Goal: Use online tool/utility: Utilize a website feature to perform a specific function

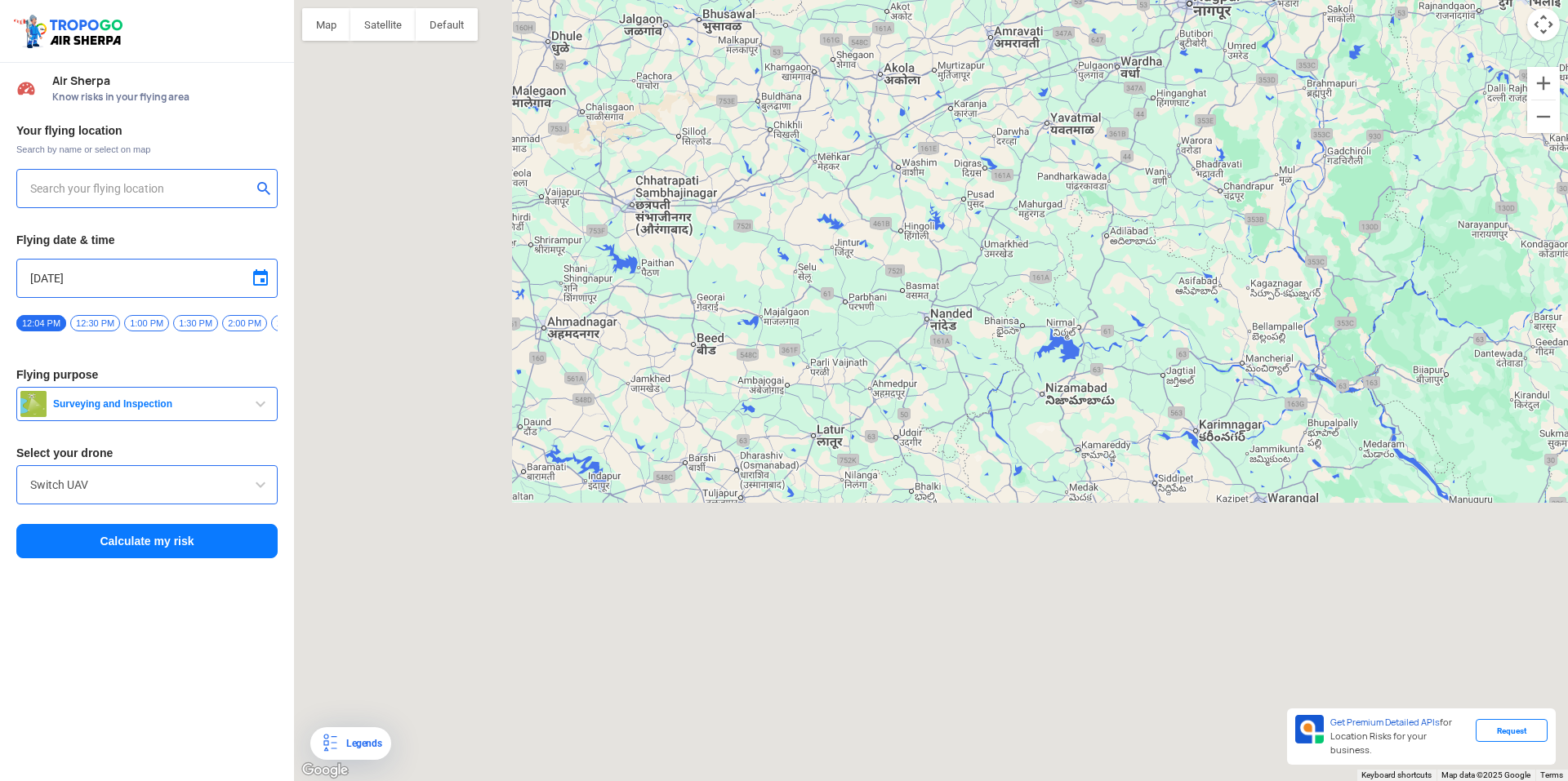
drag, startPoint x: 817, startPoint y: 341, endPoint x: 944, endPoint y: 163, distance: 218.7
click at [944, 163] on div at bounding box center [931, 390] width 1274 height 781
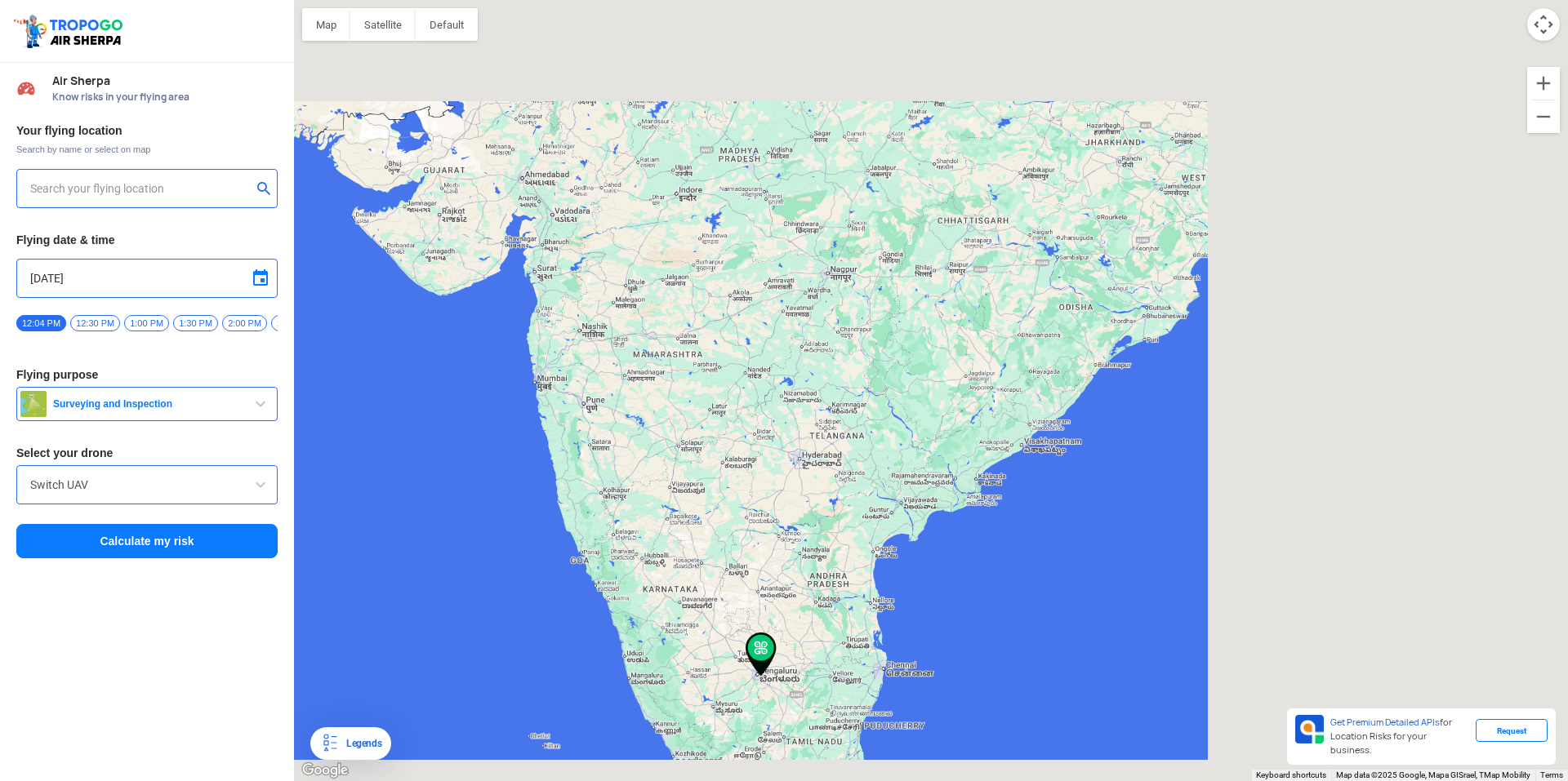
type input "[STREET_ADDRESS]"
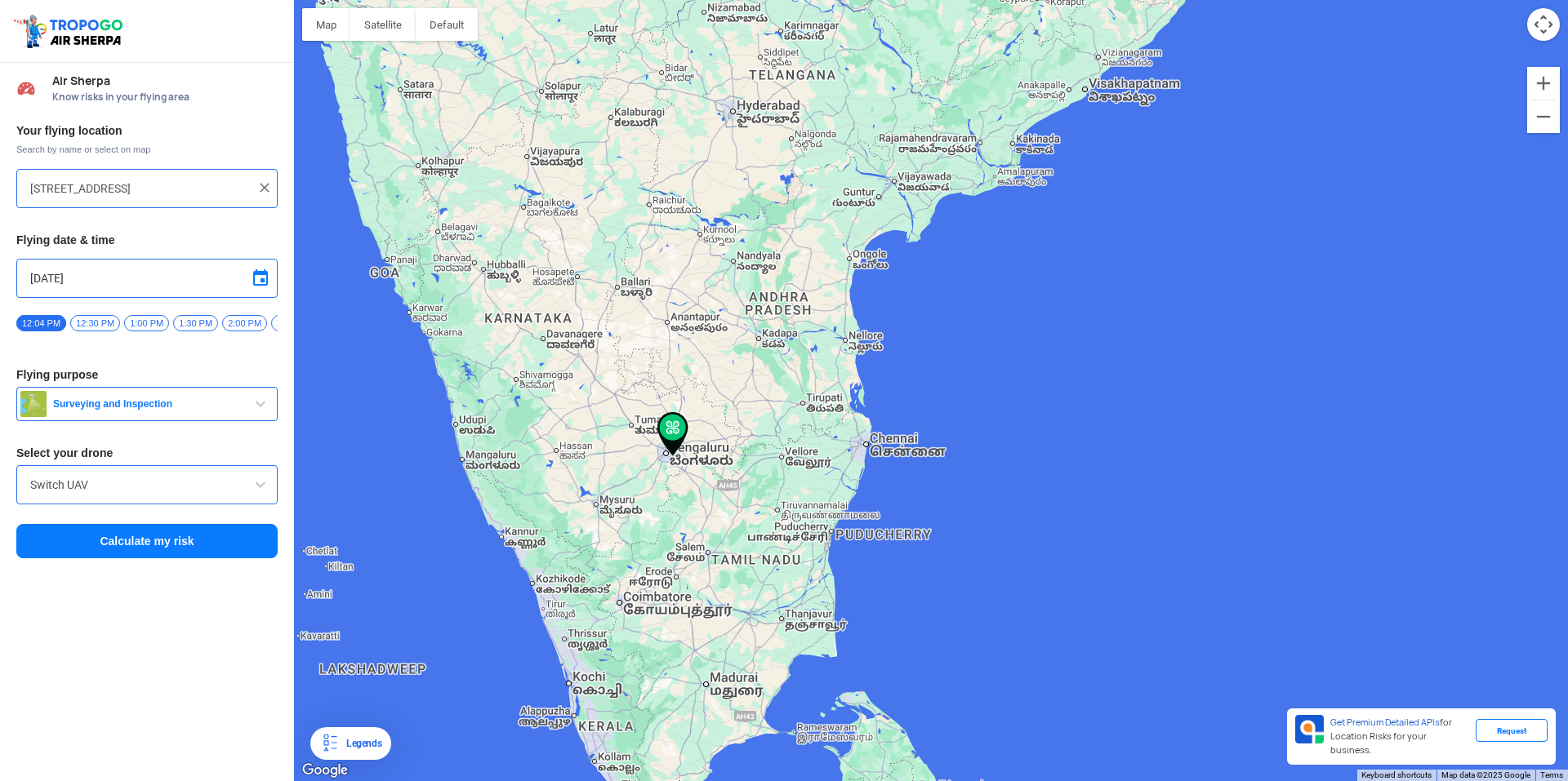
drag, startPoint x: 698, startPoint y: 625, endPoint x: 734, endPoint y: 418, distance: 210.1
click at [734, 418] on div at bounding box center [931, 390] width 1274 height 781
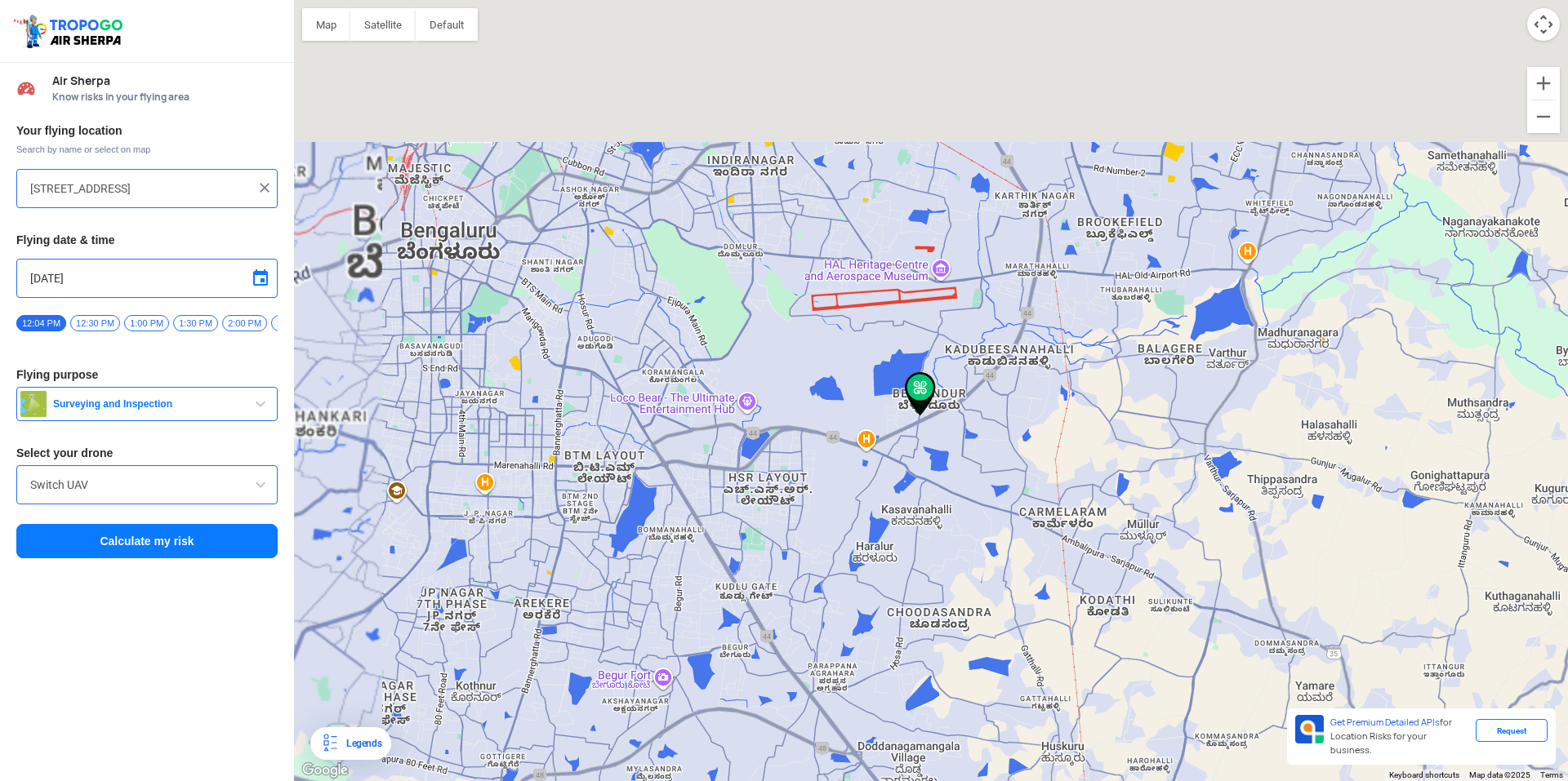
drag, startPoint x: 565, startPoint y: 216, endPoint x: 749, endPoint y: 428, distance: 280.7
click at [754, 432] on div at bounding box center [931, 390] width 1274 height 781
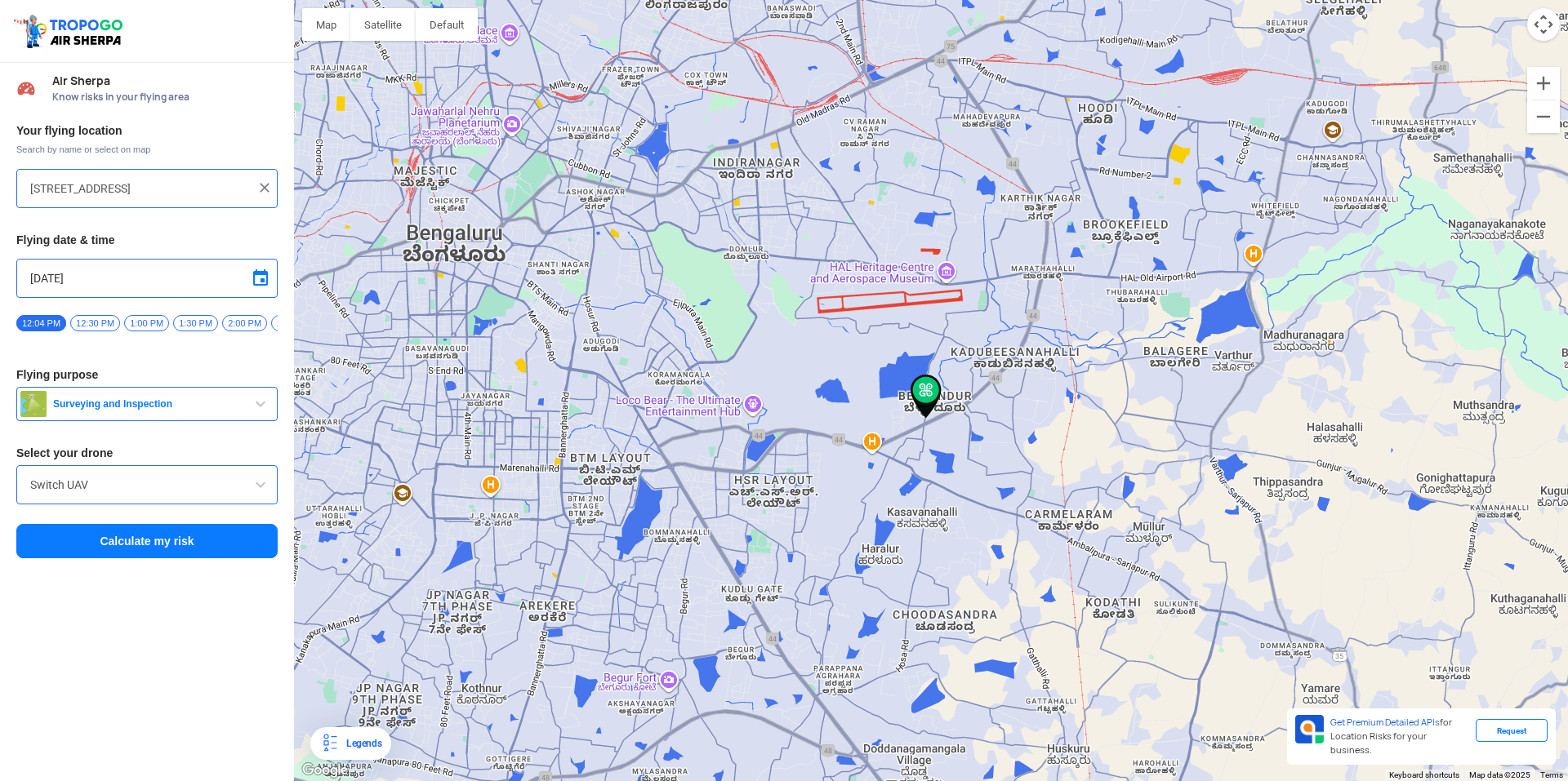
click at [124, 411] on span "Surveying and Inspection" at bounding box center [149, 404] width 204 height 13
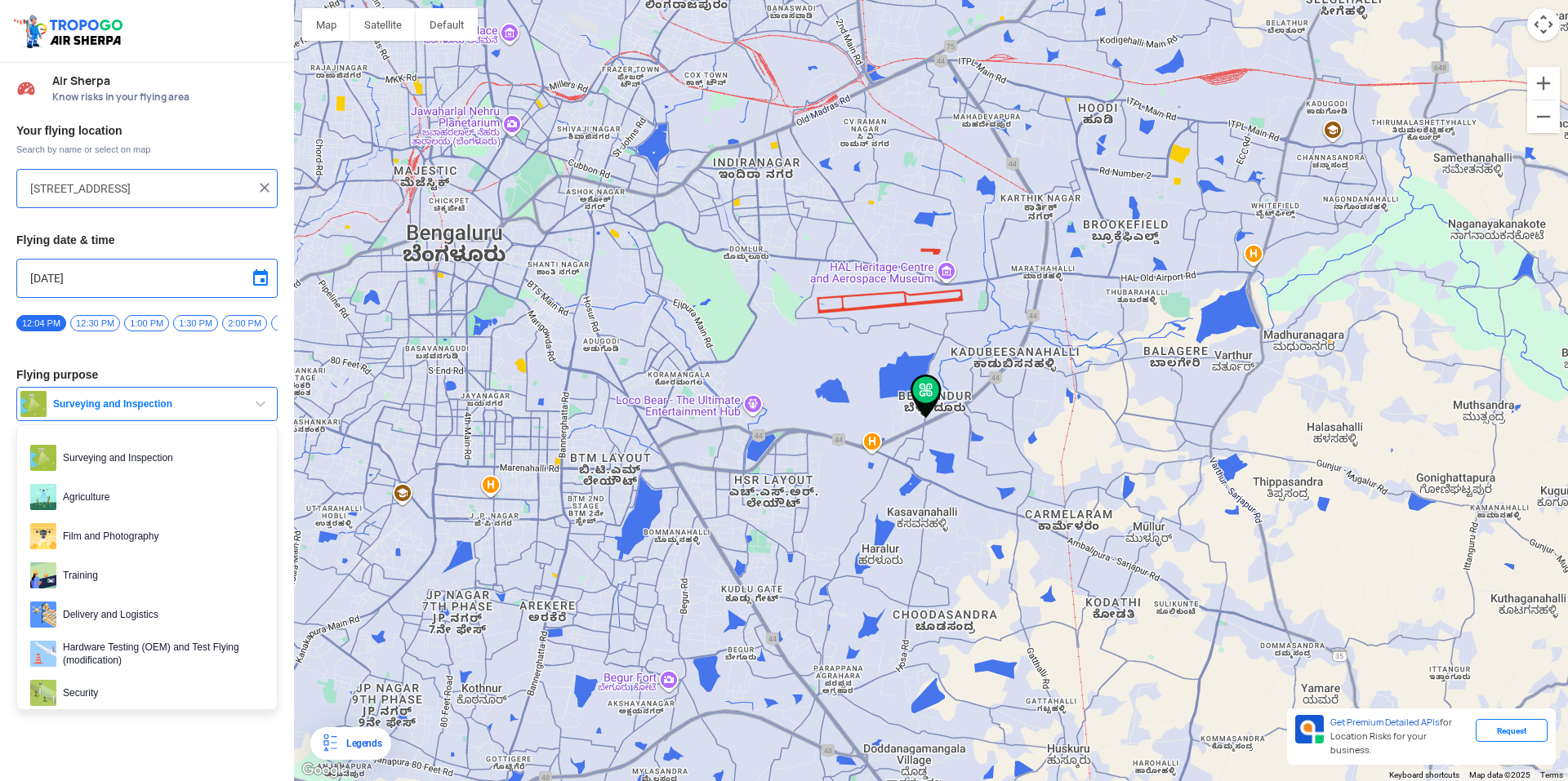
click at [124, 411] on span "Surveying and Inspection" at bounding box center [149, 404] width 204 height 13
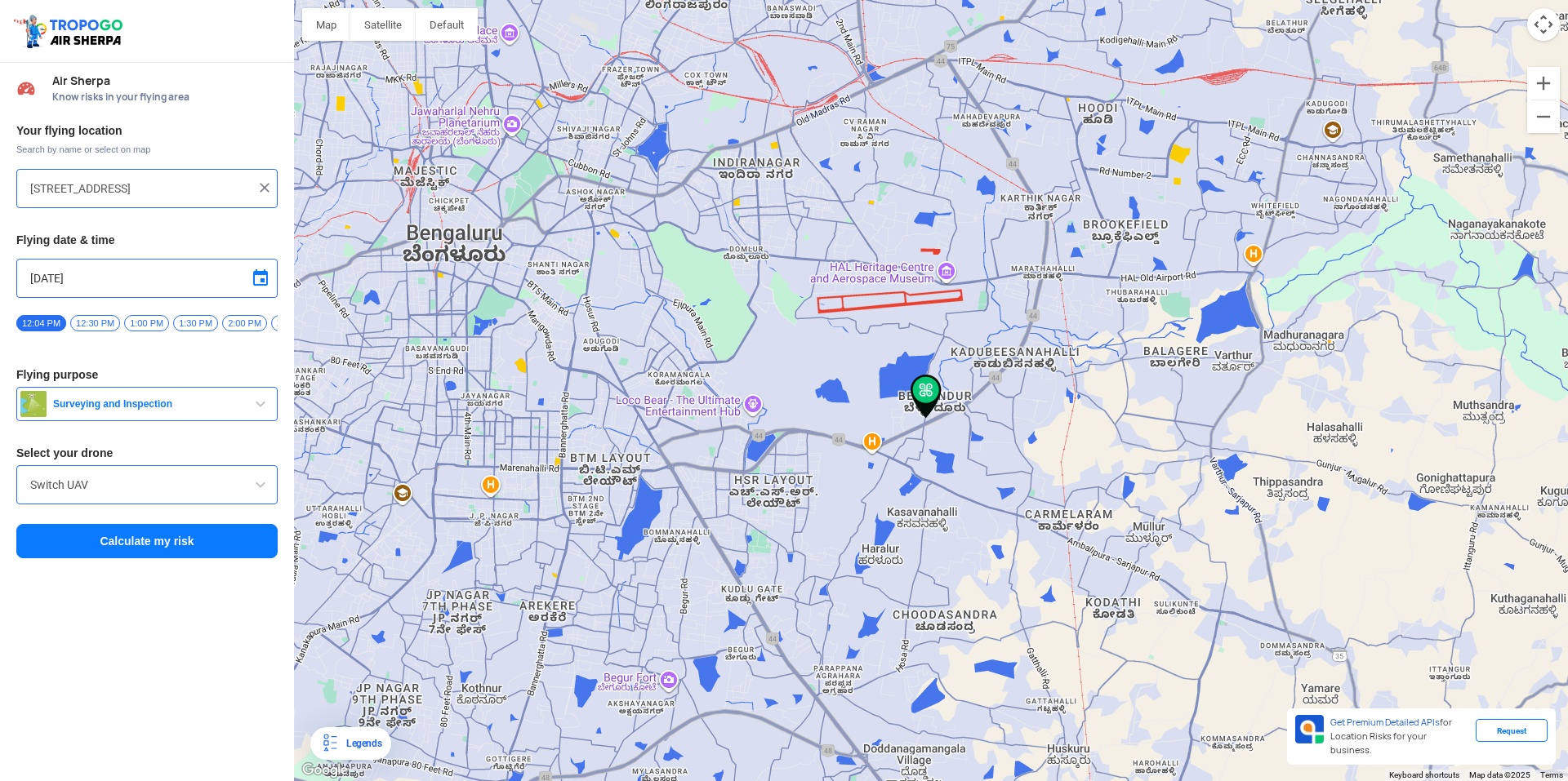
click at [268, 181] on img at bounding box center [264, 188] width 16 height 16
click at [185, 190] on input "text" at bounding box center [141, 189] width 222 height 20
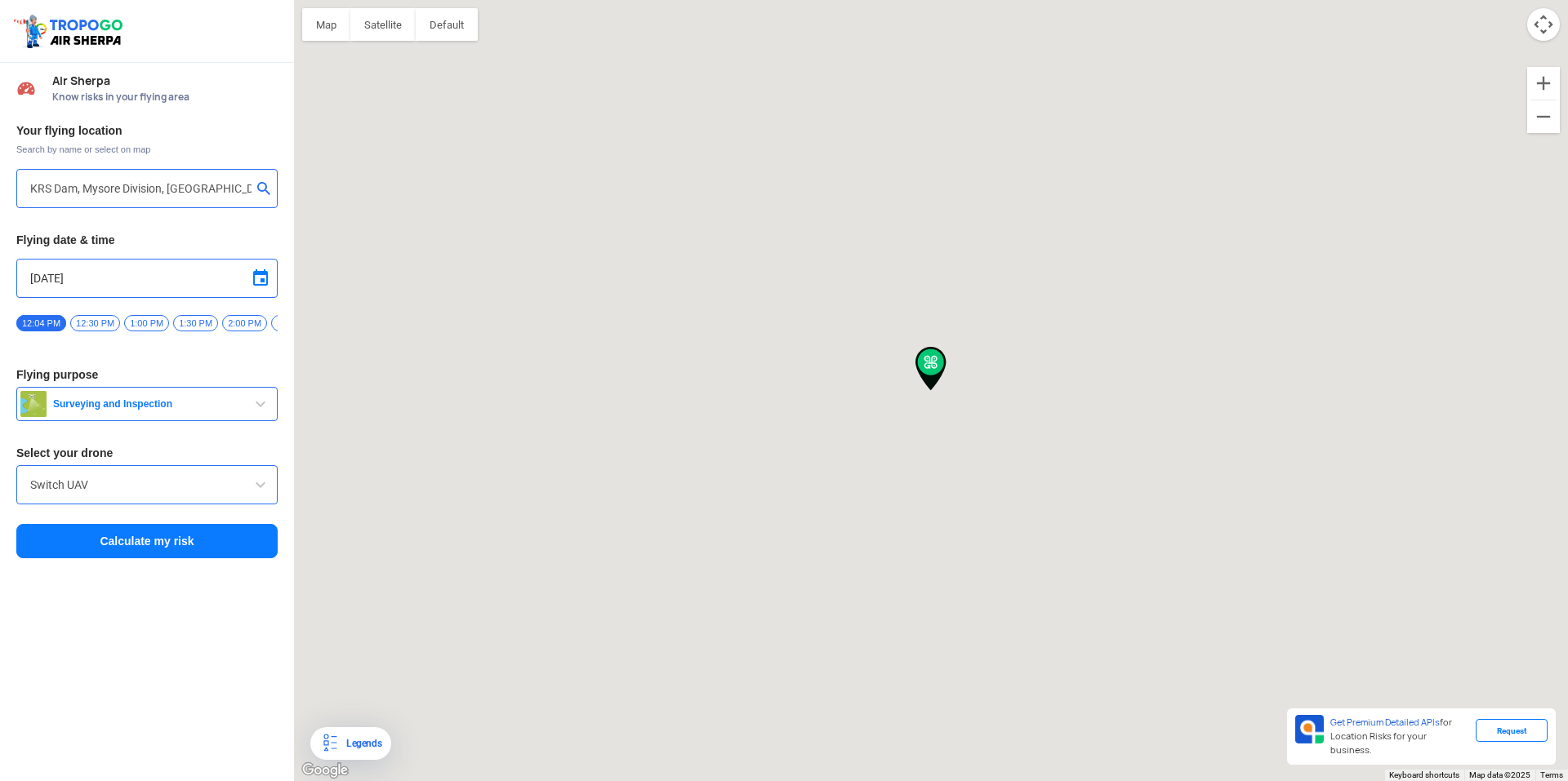
type input "Santhemalla circle, Krishnarajasagara(KRS, [GEOGRAPHIC_DATA], near [GEOGRAPHIC_…"
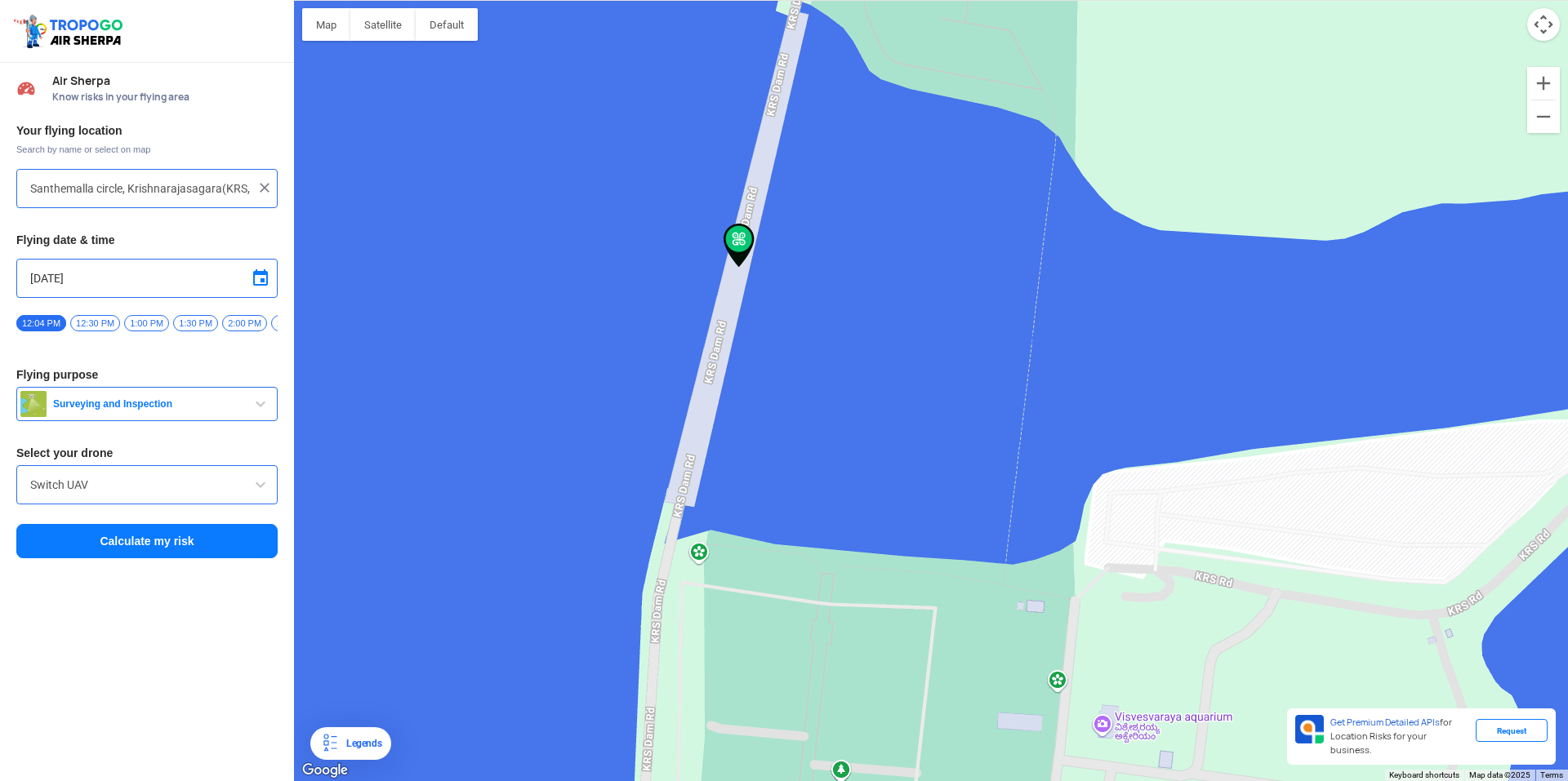
drag, startPoint x: 740, startPoint y: 241, endPoint x: 756, endPoint y: 300, distance: 61.1
click at [756, 300] on div at bounding box center [931, 390] width 1274 height 781
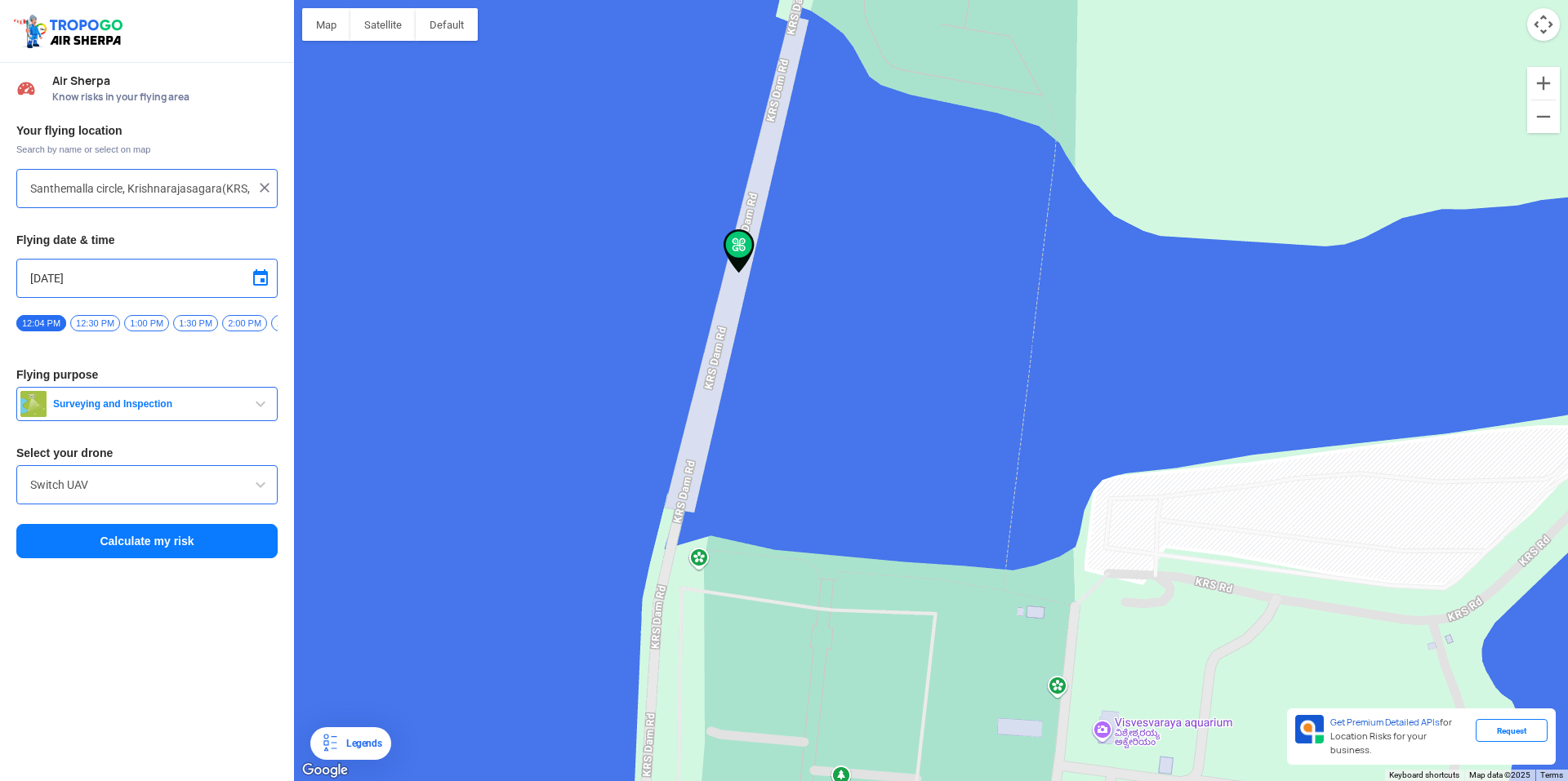
click at [76, 278] on input "[DATE]" at bounding box center [147, 278] width 234 height 20
click at [142, 342] on span "5" at bounding box center [147, 337] width 19 height 19
type input "[DATE]"
drag, startPoint x: 35, startPoint y: 349, endPoint x: 50, endPoint y: 353, distance: 15.5
click at [50, 353] on div "Your flying location Search by name or select on map [GEOGRAPHIC_DATA], Krishna…" at bounding box center [147, 342] width 294 height 453
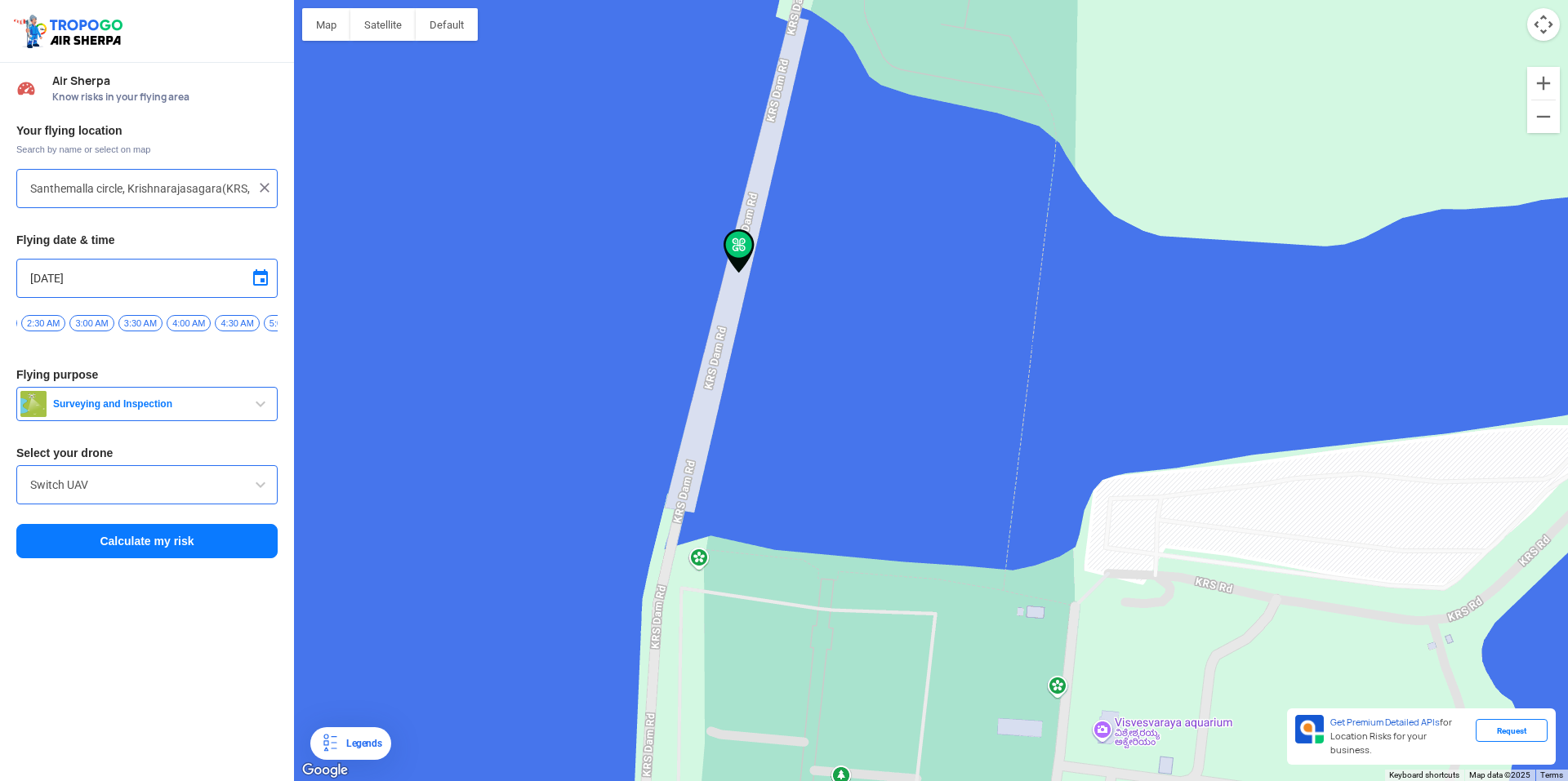
scroll to position [0, 254]
click at [176, 325] on span "4:00 AM" at bounding box center [181, 323] width 44 height 16
click at [227, 327] on span "4:00 PM" at bounding box center [233, 323] width 45 height 16
click at [109, 398] on button "Surveying and Inspection" at bounding box center [147, 404] width 261 height 35
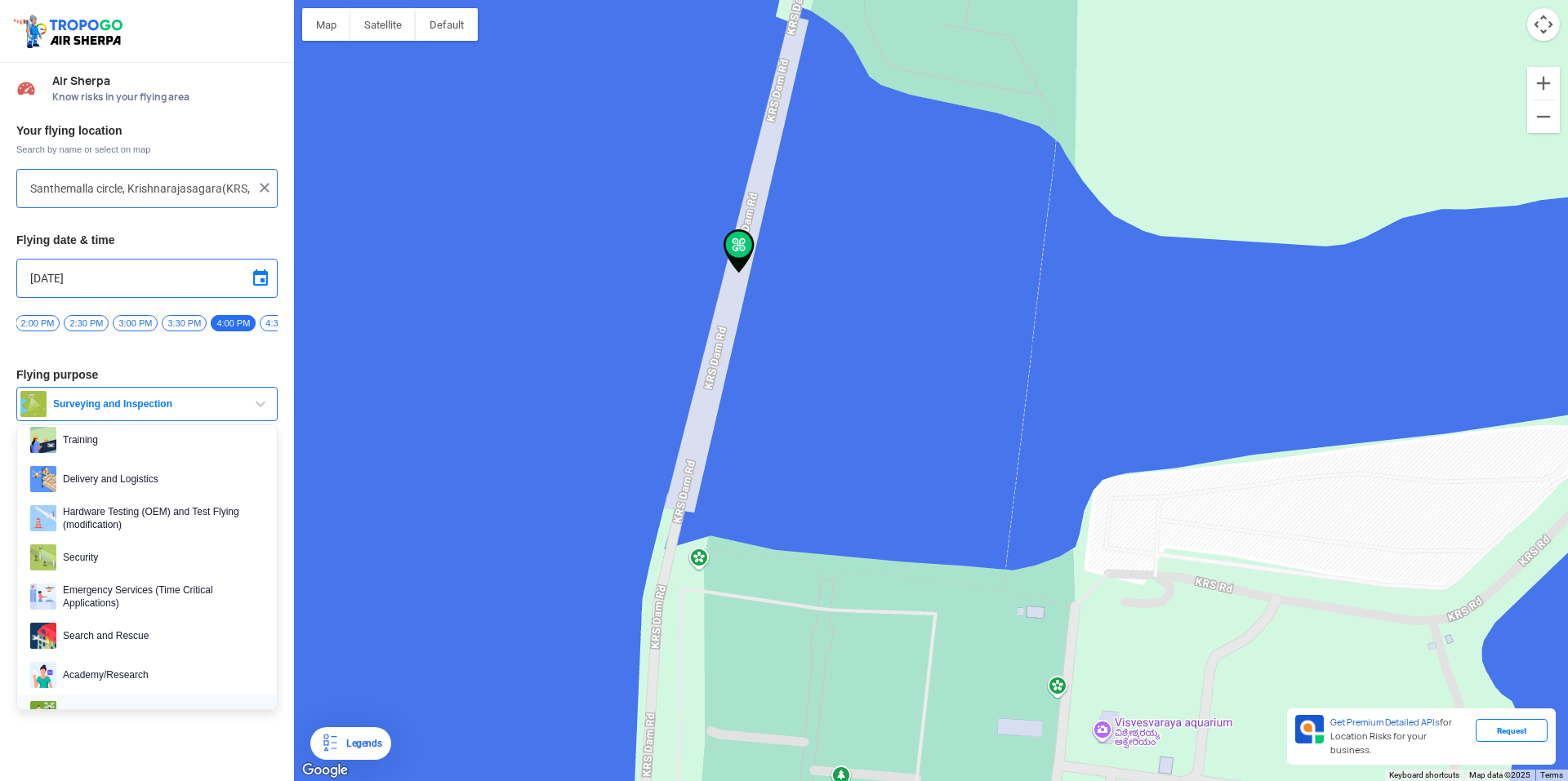
scroll to position [0, 0]
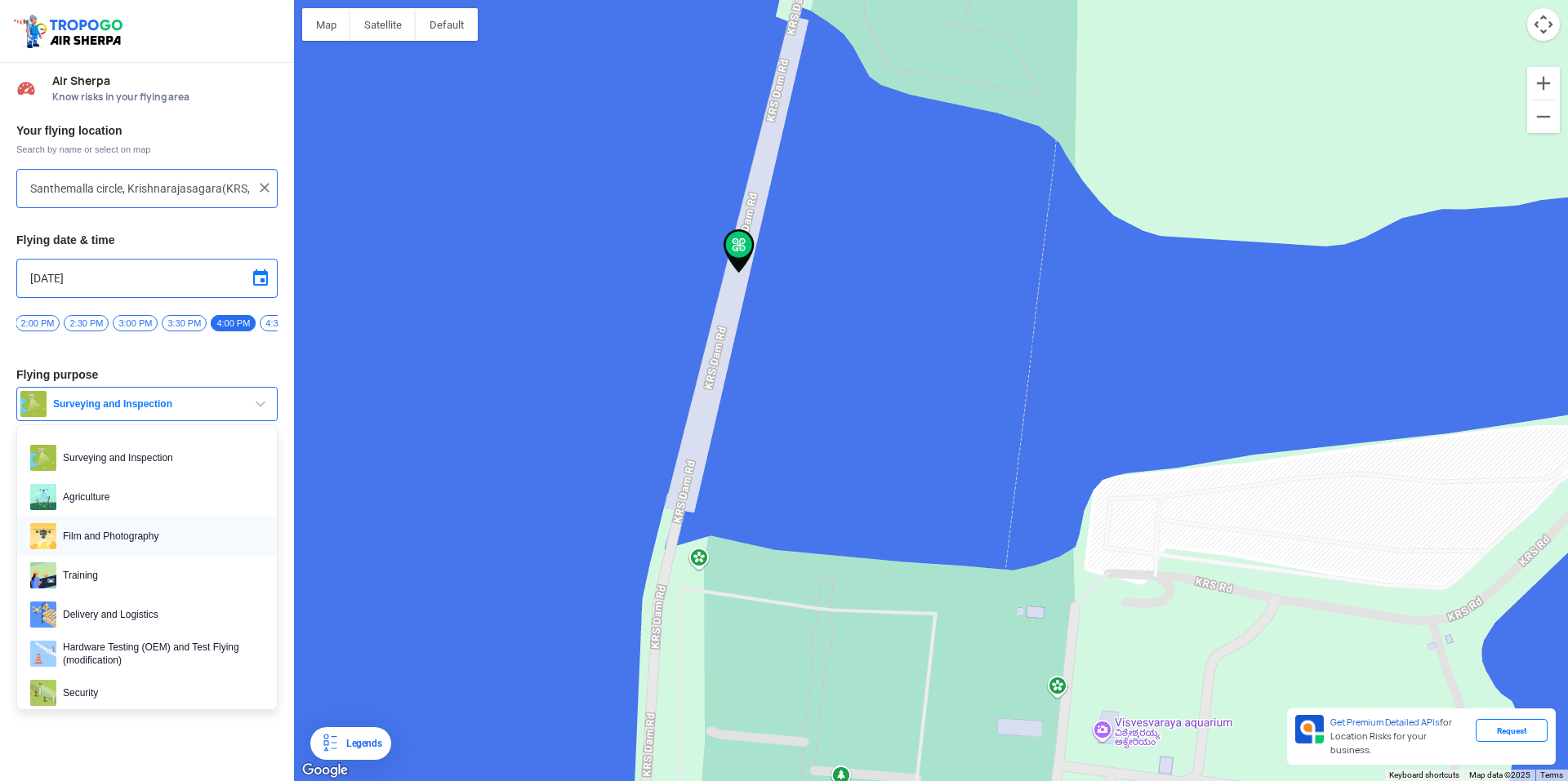
click at [132, 543] on span "Film and Photography" at bounding box center [160, 536] width 208 height 26
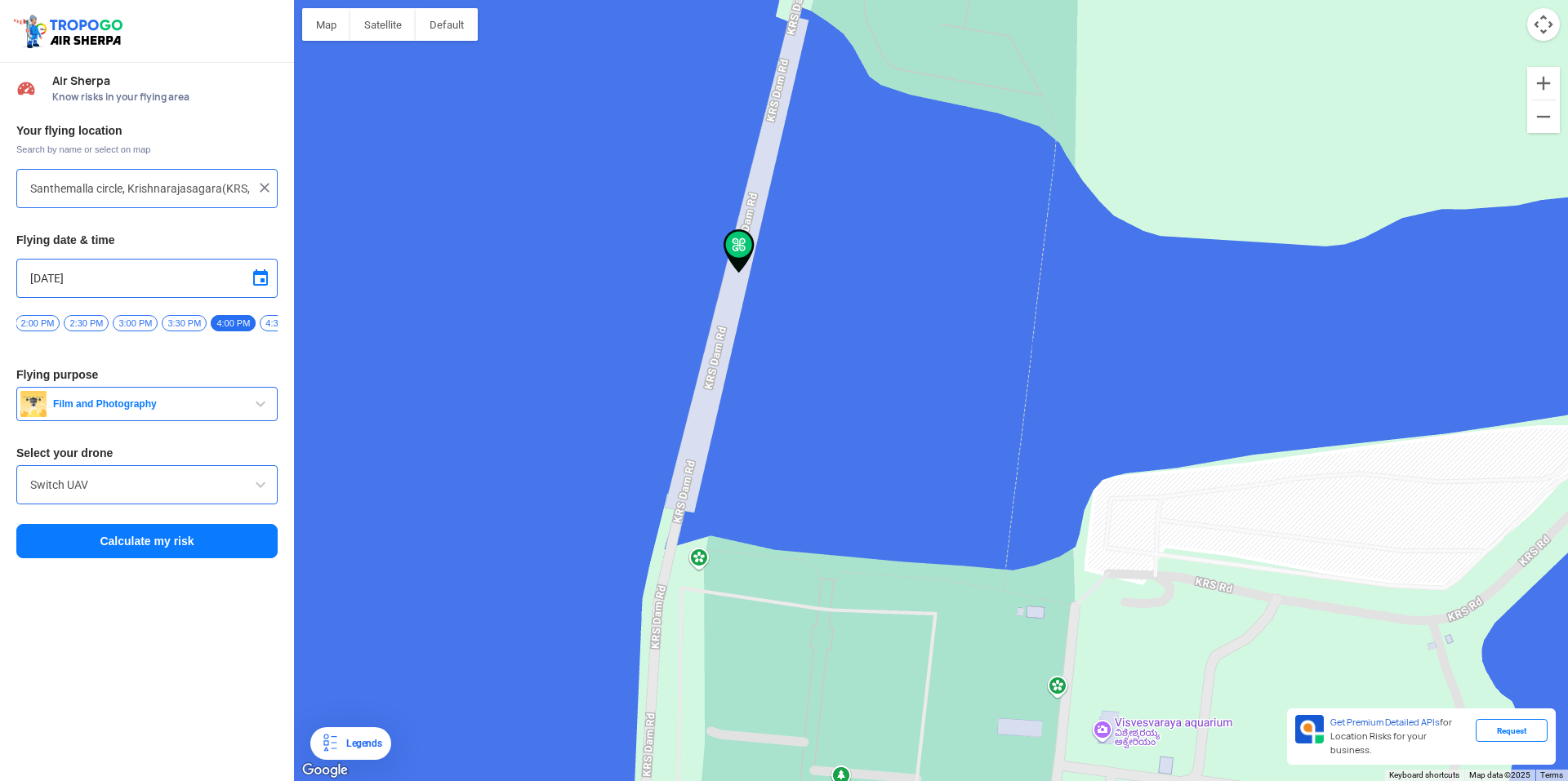
click at [108, 491] on input "Switch UAV" at bounding box center [147, 484] width 234 height 20
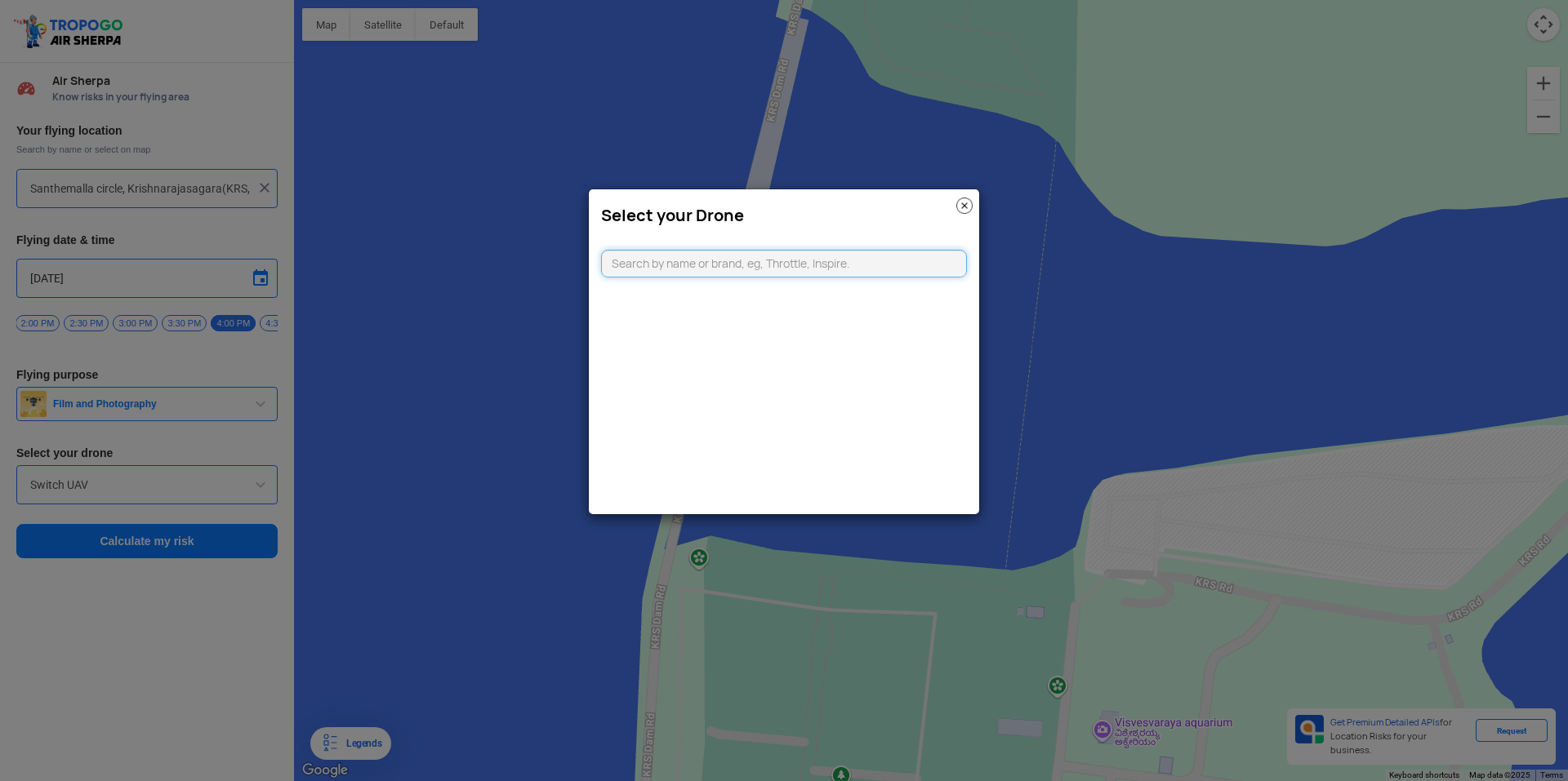
click at [718, 266] on input "text" at bounding box center [784, 264] width 366 height 28
click at [652, 258] on input "dji min" at bounding box center [784, 264] width 366 height 28
type input "dji"
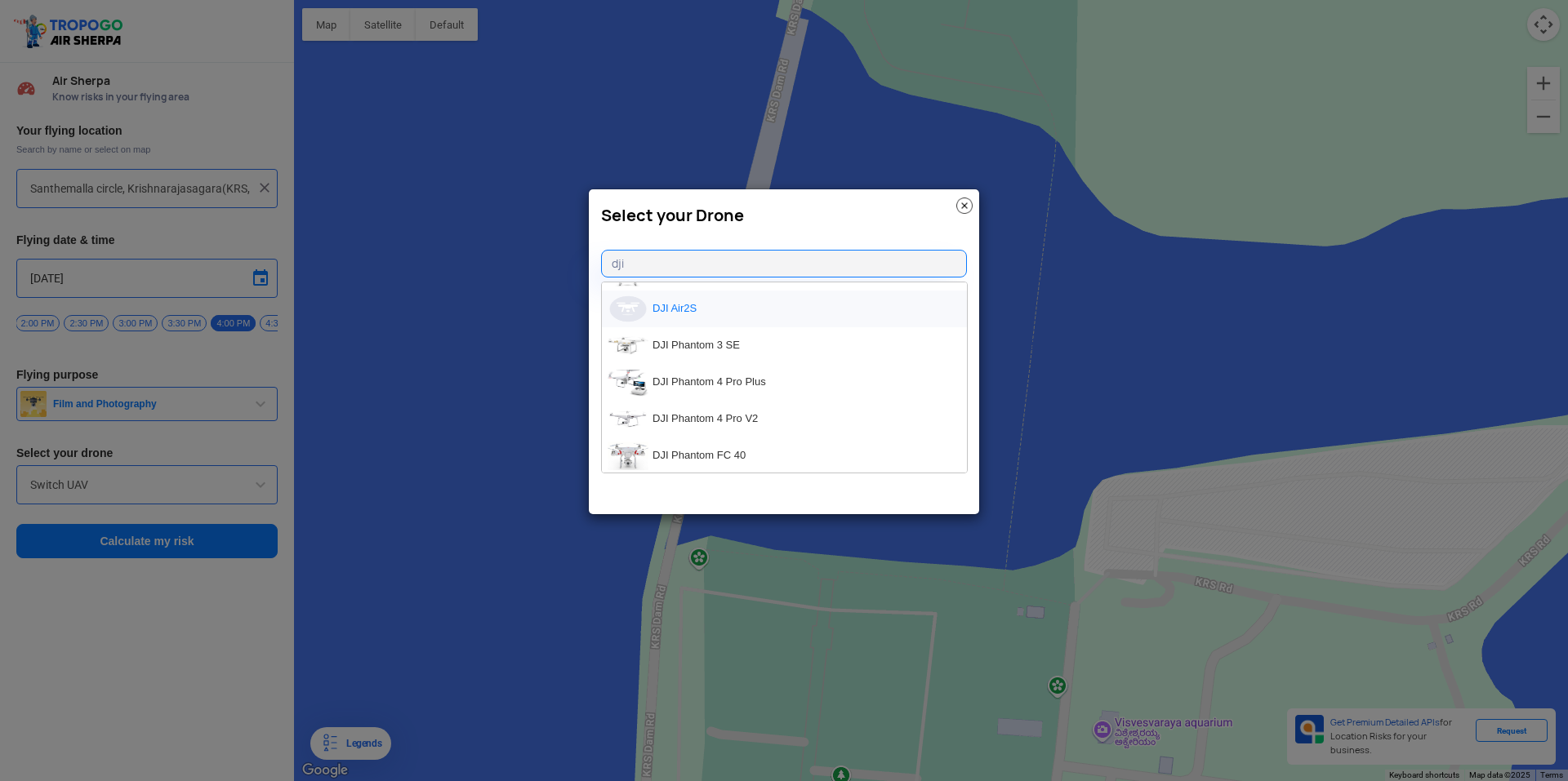
click at [684, 310] on li "DJI Air2S" at bounding box center [784, 309] width 365 height 36
type input "DJI Air2S"
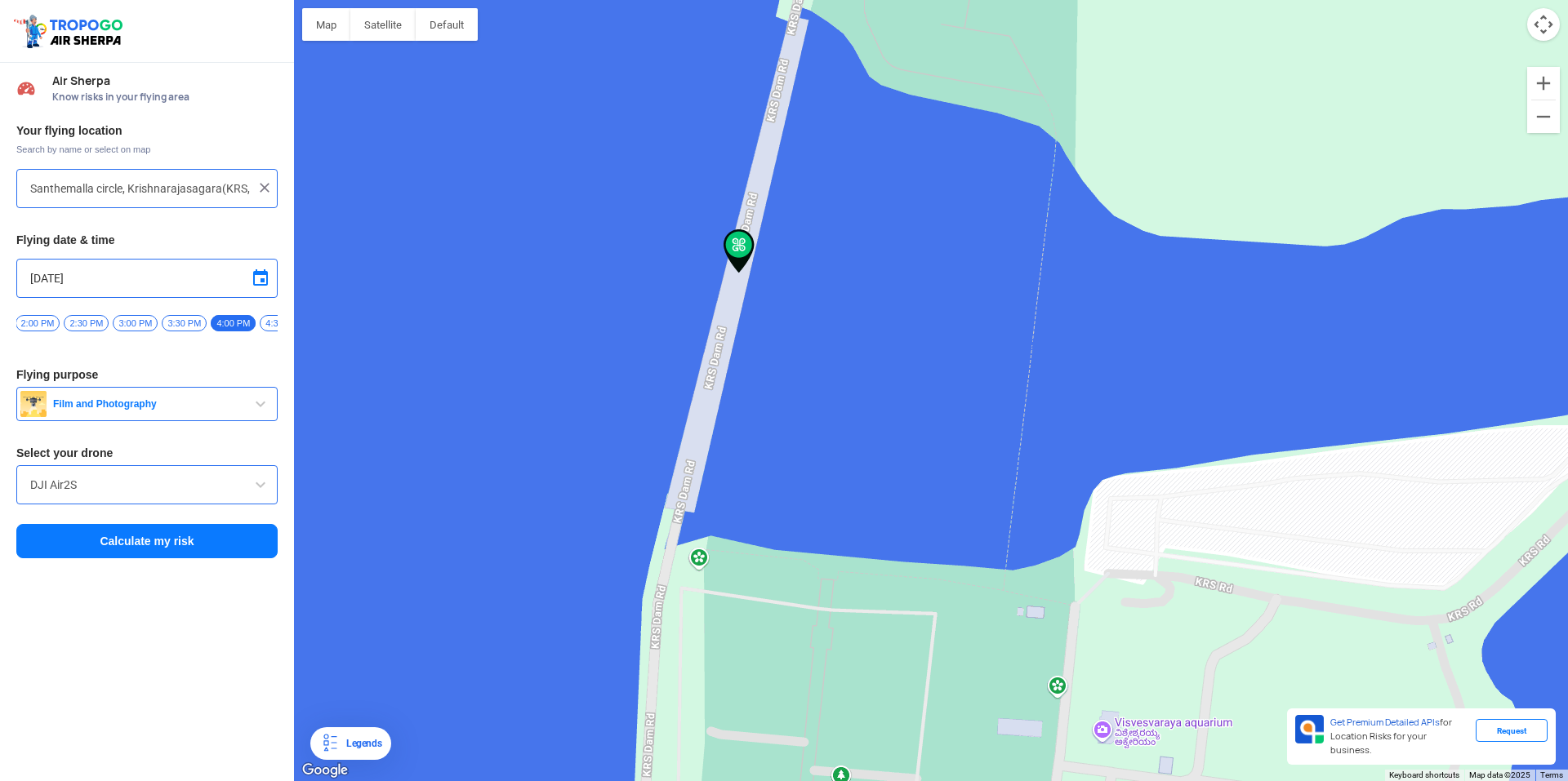
click at [193, 552] on button "Calculate my risk" at bounding box center [147, 541] width 261 height 35
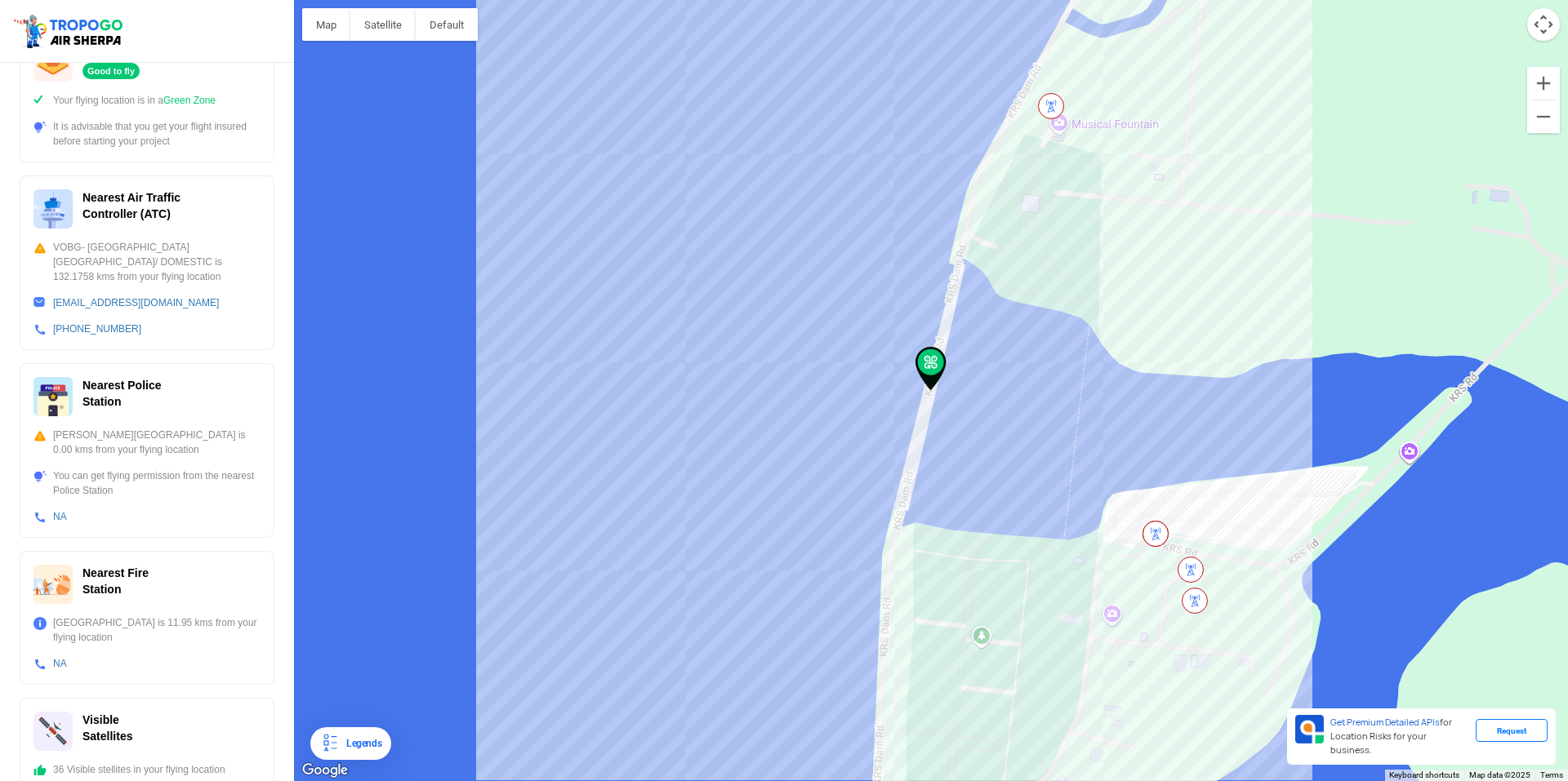
scroll to position [374, 0]
